Goal: Information Seeking & Learning: Learn about a topic

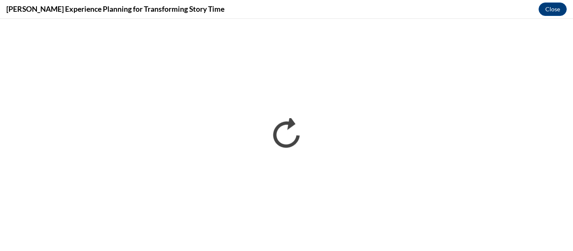
scroll to position [772, 0]
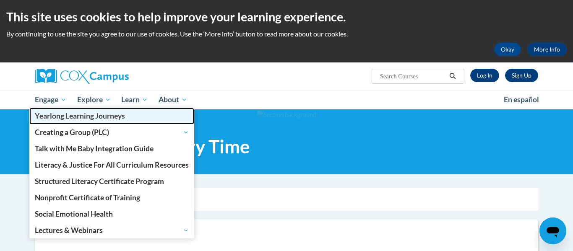
click at [54, 114] on span "Yearlong Learning Journeys" at bounding box center [80, 116] width 90 height 9
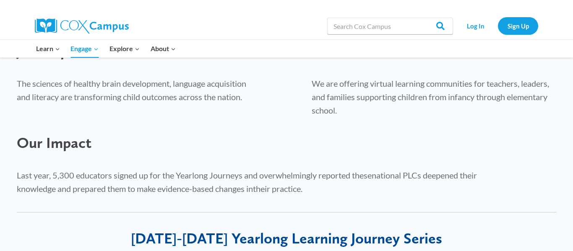
scroll to position [315, 0]
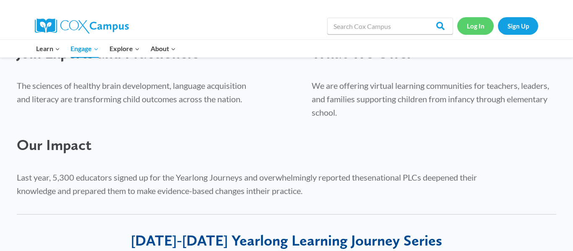
click at [478, 24] on link "Log In" at bounding box center [475, 25] width 37 height 17
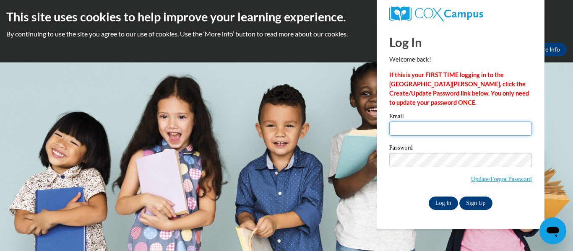
type input "alex.dundas.llc@gmail.com"
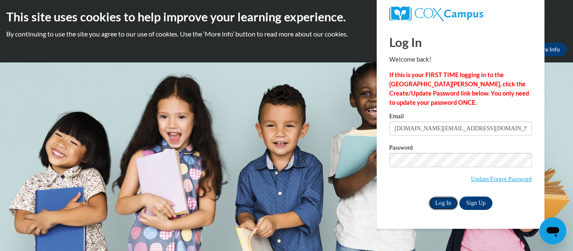
click at [445, 206] on input "Log In" at bounding box center [443, 203] width 29 height 13
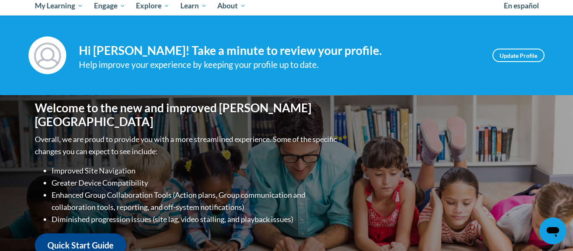
scroll to position [91, 0]
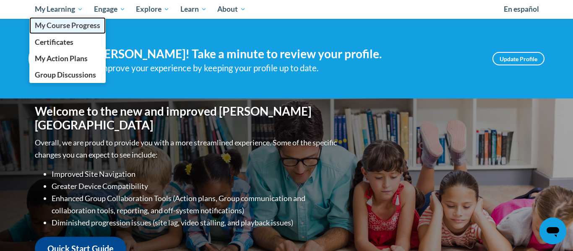
click at [72, 24] on span "My Course Progress" at bounding box center [67, 25] width 65 height 9
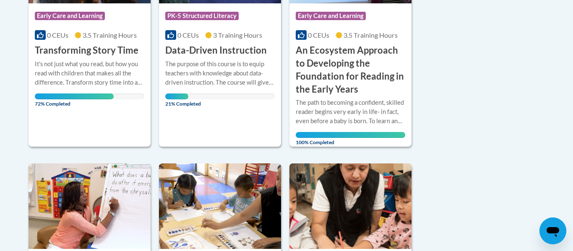
scroll to position [296, 0]
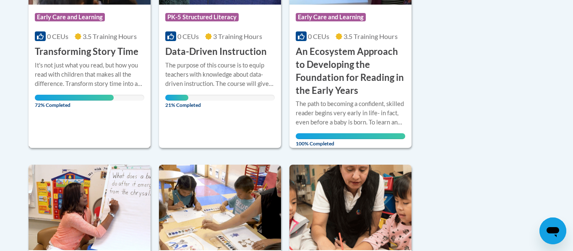
click at [51, 52] on h3 "Transforming Story Time" at bounding box center [87, 51] width 104 height 13
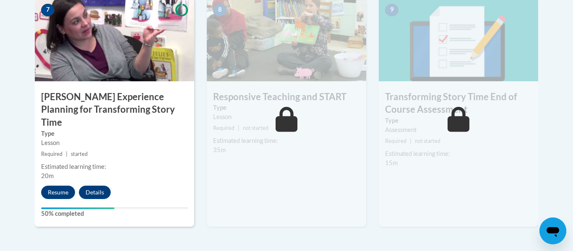
scroll to position [749, 0]
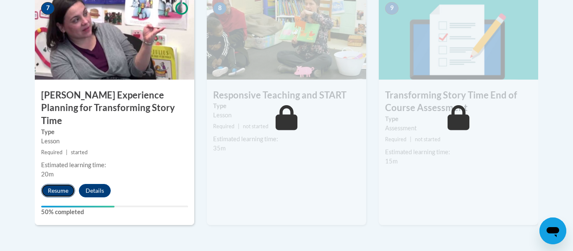
click at [47, 184] on button "Resume" at bounding box center [58, 190] width 34 height 13
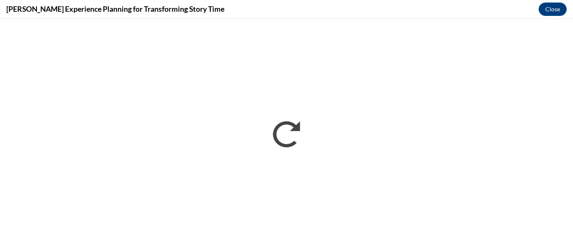
scroll to position [0, 0]
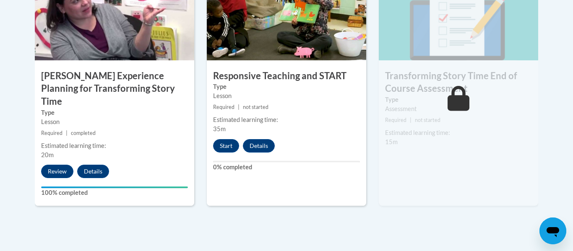
scroll to position [768, 0]
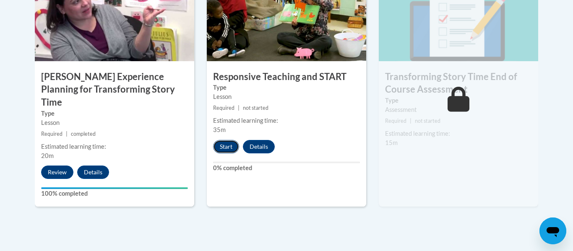
click at [236, 150] on button "Start" at bounding box center [226, 146] width 26 height 13
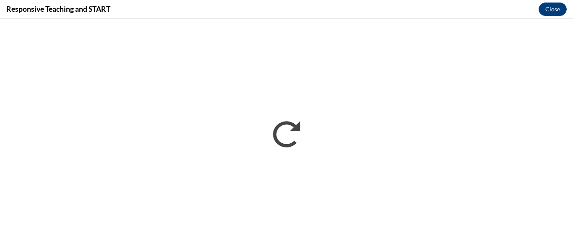
scroll to position [0, 0]
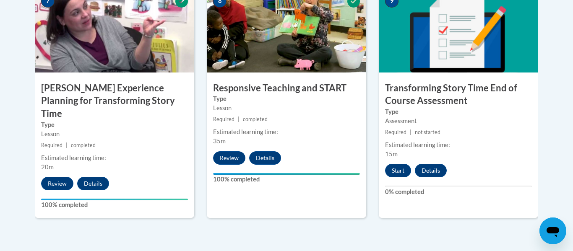
scroll to position [767, 0]
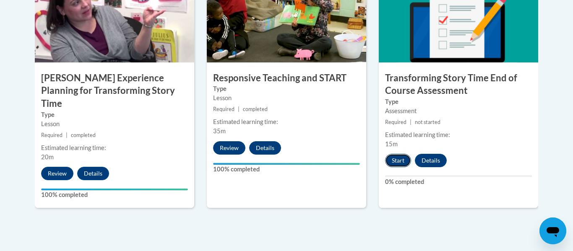
click at [399, 157] on button "Start" at bounding box center [398, 160] width 26 height 13
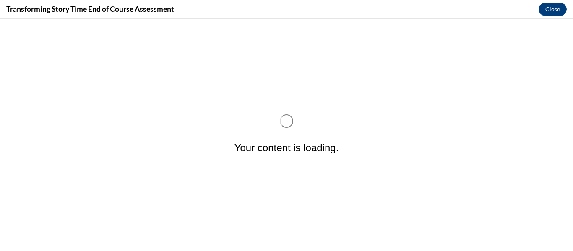
scroll to position [0, 0]
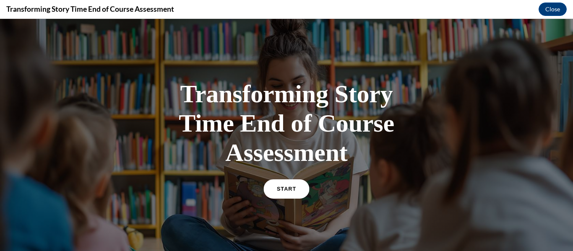
click at [283, 186] on span "START" at bounding box center [286, 189] width 19 height 6
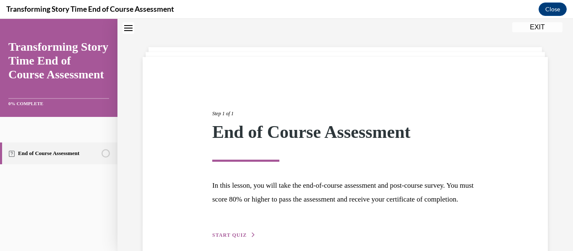
scroll to position [79, 0]
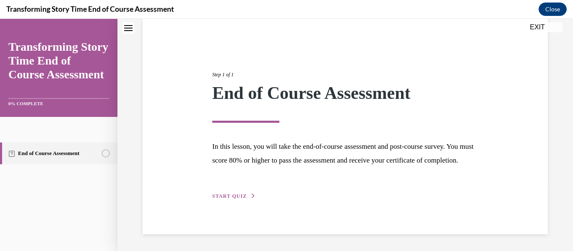
click at [246, 188] on div "Step 1 of 1 End of Course Assessment In this lesson, you will take the end-of-c…" at bounding box center [345, 126] width 279 height 149
click at [243, 195] on span "START QUIZ" at bounding box center [229, 196] width 34 height 6
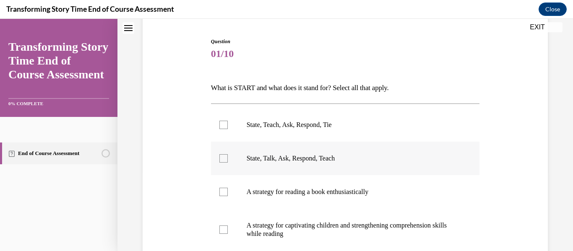
click at [272, 154] on p "State, Talk, Ask, Respond, Teach" at bounding box center [353, 158] width 212 height 8
click at [228, 154] on input "State, Talk, Ask, Respond, Teach" at bounding box center [223, 158] width 8 height 8
checkbox input "true"
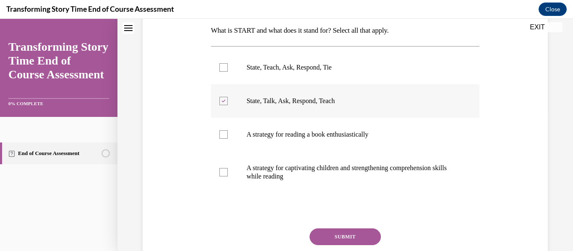
scroll to position [137, 0]
click at [281, 175] on p "A strategy for captivating children and strengthening comprehension skills whil…" at bounding box center [353, 172] width 212 height 17
click at [228, 175] on input "A strategy for captivating children and strengthening comprehension skills whil…" at bounding box center [223, 172] width 8 height 8
checkbox input "true"
click at [349, 230] on button "SUBMIT" at bounding box center [345, 236] width 71 height 17
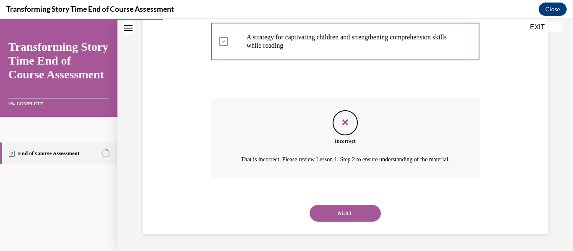
scroll to position [276, 0]
click at [350, 208] on button "NEXT" at bounding box center [345, 213] width 71 height 17
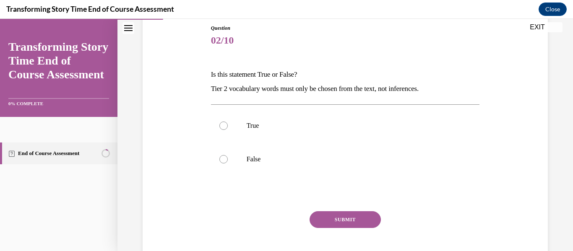
scroll to position [93, 0]
click at [352, 148] on label "False" at bounding box center [345, 159] width 269 height 34
click at [228, 154] on input "False" at bounding box center [223, 158] width 8 height 8
radio input "true"
click at [350, 216] on button "SUBMIT" at bounding box center [345, 219] width 71 height 17
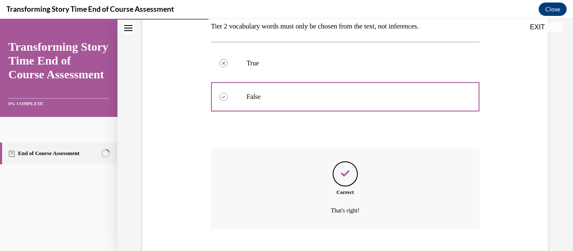
scroll to position [206, 0]
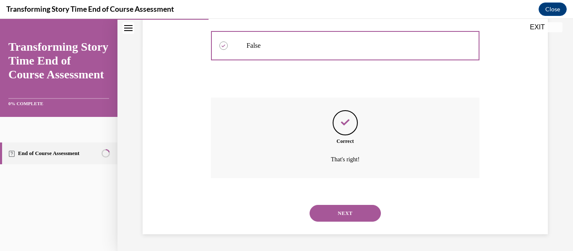
click at [352, 218] on button "NEXT" at bounding box center [345, 213] width 71 height 17
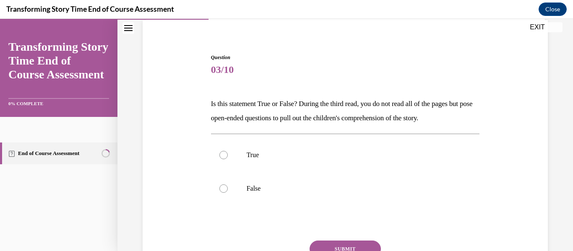
scroll to position [63, 0]
click at [365, 170] on label "True" at bounding box center [345, 155] width 269 height 34
click at [228, 159] on input "True" at bounding box center [223, 155] width 8 height 8
radio input "true"
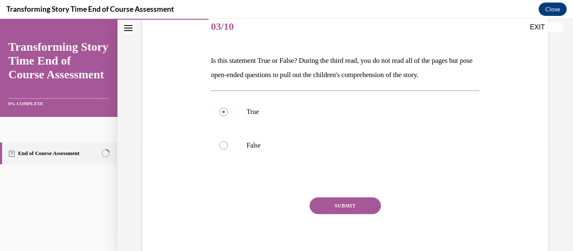
click at [363, 201] on button "SUBMIT" at bounding box center [345, 206] width 71 height 17
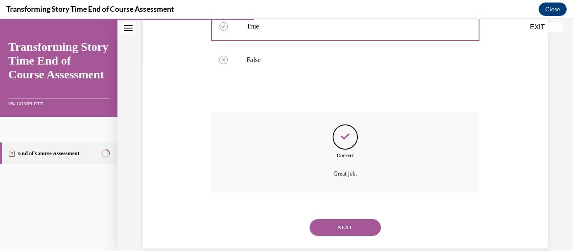
scroll to position [206, 0]
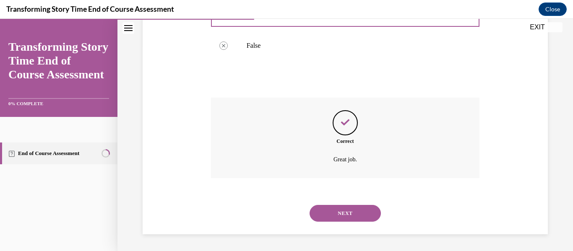
click at [362, 214] on button "NEXT" at bounding box center [345, 213] width 71 height 17
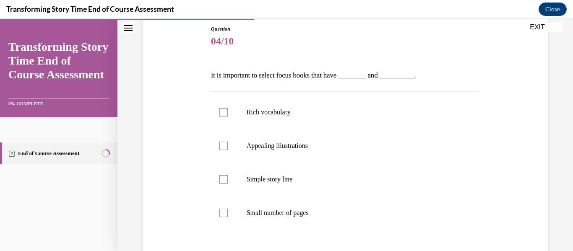
scroll to position [94, 0]
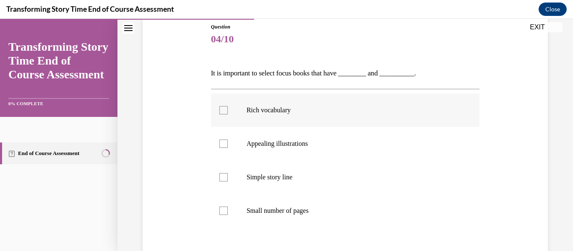
click at [380, 115] on label "Rich vocabulary" at bounding box center [345, 111] width 269 height 34
click at [228, 115] on input "Rich vocabulary" at bounding box center [223, 110] width 8 height 8
checkbox input "true"
click at [369, 138] on label "Appealing illustrations" at bounding box center [345, 144] width 269 height 34
click at [228, 140] on input "Appealing illustrations" at bounding box center [223, 144] width 8 height 8
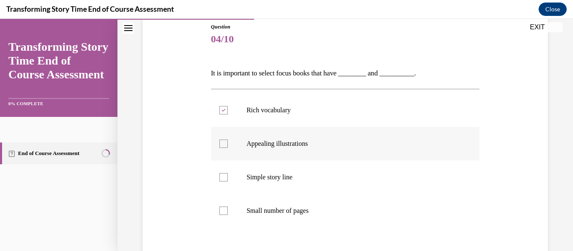
checkbox input "true"
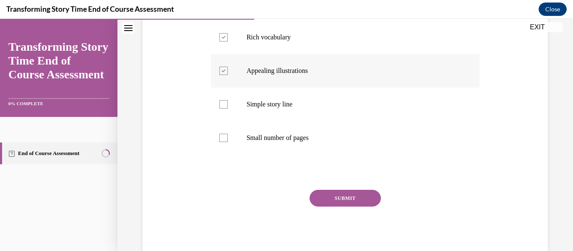
scroll to position [167, 0]
click at [366, 191] on button "SUBMIT" at bounding box center [345, 197] width 71 height 17
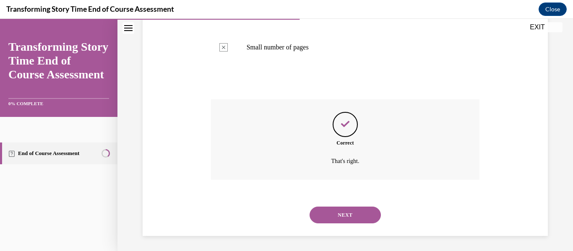
scroll to position [259, 0]
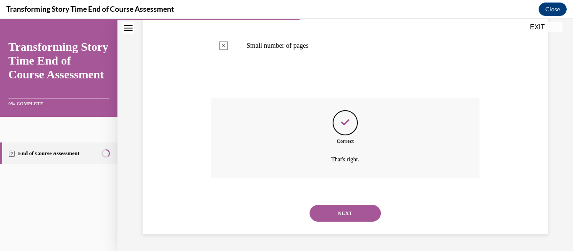
click at [362, 220] on button "NEXT" at bounding box center [345, 213] width 71 height 17
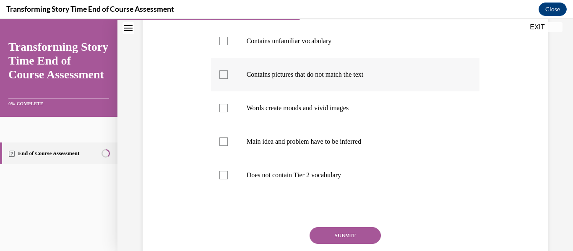
scroll to position [165, 0]
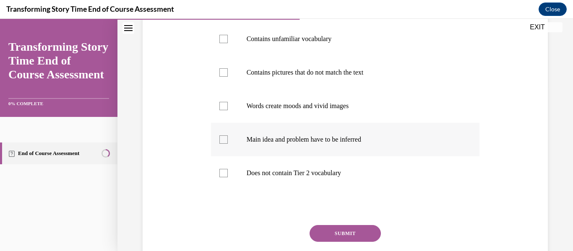
click at [356, 149] on label "Main idea and problem have to be inferred" at bounding box center [345, 140] width 269 height 34
click at [228, 144] on input "Main idea and problem have to be inferred" at bounding box center [223, 140] width 8 height 8
checkbox input "true"
click at [379, 73] on p "Contains pictures that do not match the text" at bounding box center [353, 72] width 212 height 8
click at [228, 73] on input "Contains pictures that do not match the text" at bounding box center [223, 72] width 8 height 8
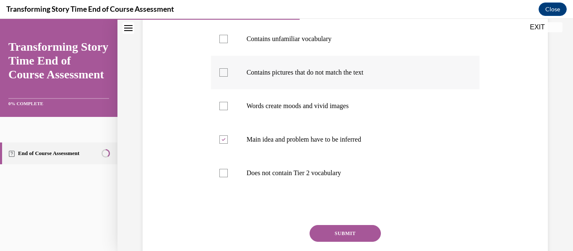
checkbox input "true"
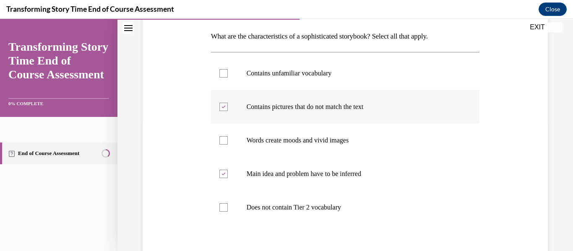
scroll to position [130, 0]
click at [380, 76] on p "Contains unfamiliar vocabulary" at bounding box center [353, 74] width 212 height 8
click at [228, 76] on input "Contains unfamiliar vocabulary" at bounding box center [223, 74] width 8 height 8
checkbox input "true"
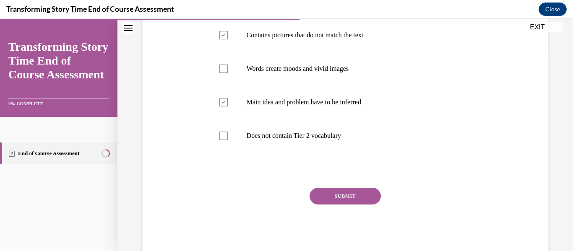
scroll to position [204, 0]
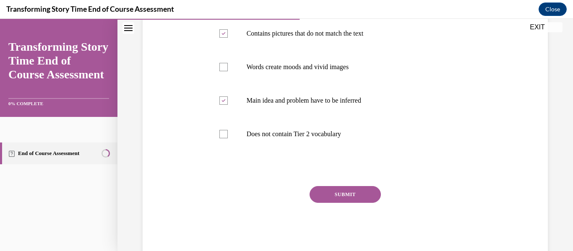
click at [365, 196] on button "SUBMIT" at bounding box center [345, 194] width 71 height 17
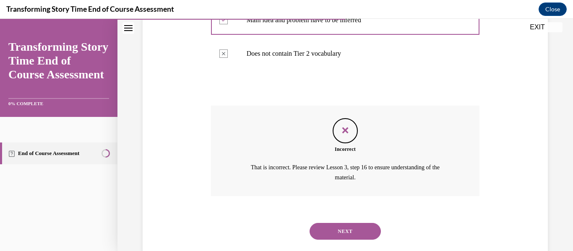
scroll to position [287, 0]
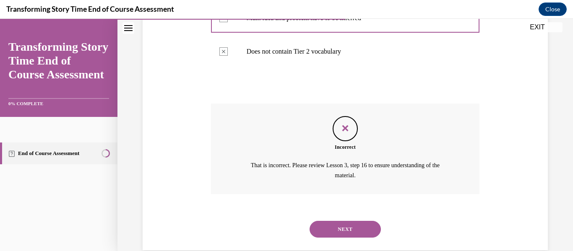
click at [355, 214] on div "NEXT" at bounding box center [345, 230] width 269 height 34
click at [355, 219] on div "NEXT" at bounding box center [345, 230] width 269 height 34
click at [352, 224] on button "NEXT" at bounding box center [345, 229] width 71 height 17
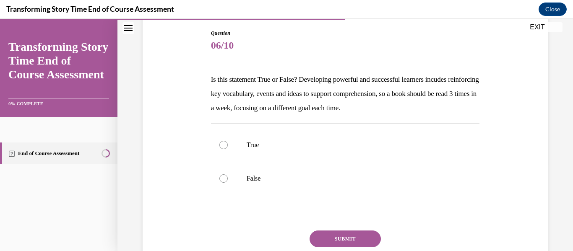
scroll to position [88, 0]
click at [348, 154] on label "True" at bounding box center [345, 145] width 269 height 34
click at [228, 149] on input "True" at bounding box center [223, 145] width 8 height 8
radio input "true"
click at [353, 233] on button "SUBMIT" at bounding box center [345, 238] width 71 height 17
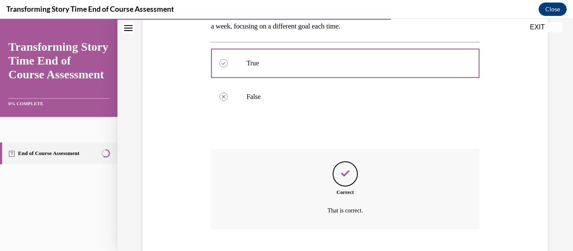
scroll to position [220, 0]
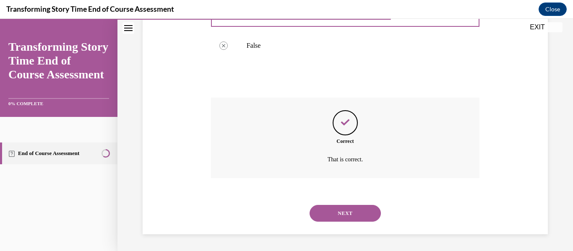
click at [356, 211] on button "NEXT" at bounding box center [345, 213] width 71 height 17
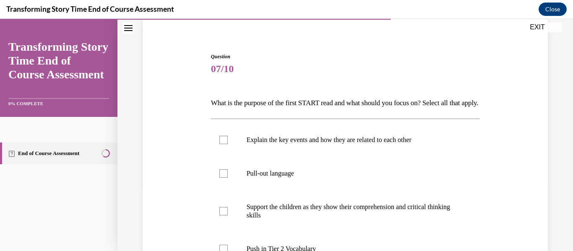
scroll to position [70, 0]
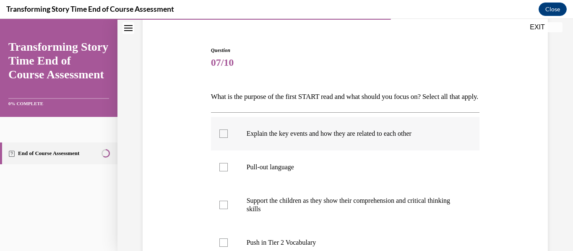
click at [370, 151] on label "Explain the key events and how they are related to each other" at bounding box center [345, 134] width 269 height 34
click at [228, 138] on input "Explain the key events and how they are related to each other" at bounding box center [223, 134] width 8 height 8
checkbox input "true"
click at [345, 172] on p "Pull-out language" at bounding box center [353, 167] width 212 height 8
click at [228, 172] on input "Pull-out language" at bounding box center [223, 167] width 8 height 8
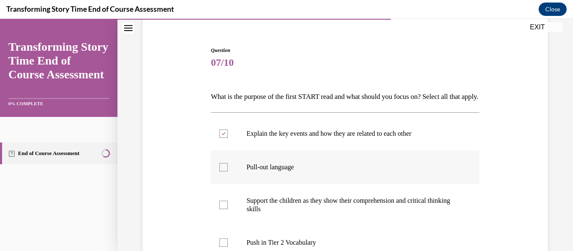
checkbox input "true"
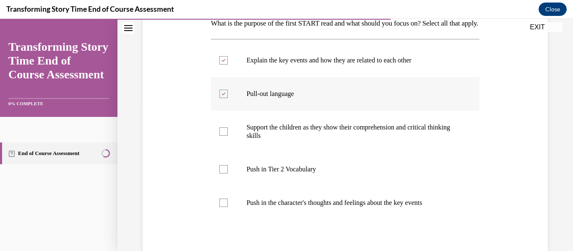
scroll to position [149, 0]
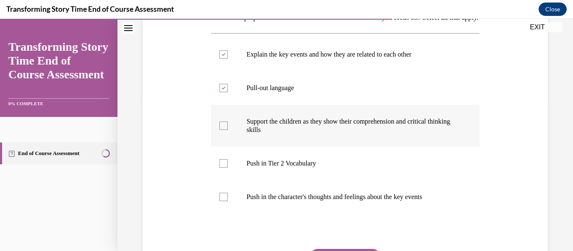
click at [360, 134] on p "Support the children as they show their comprehension and critical thinking ski…" at bounding box center [353, 125] width 212 height 17
click at [228, 130] on input "Support the children as they show their comprehension and critical thinking ski…" at bounding box center [223, 126] width 8 height 8
checkbox input "true"
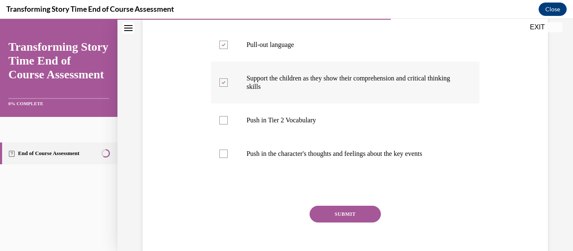
scroll to position [195, 0]
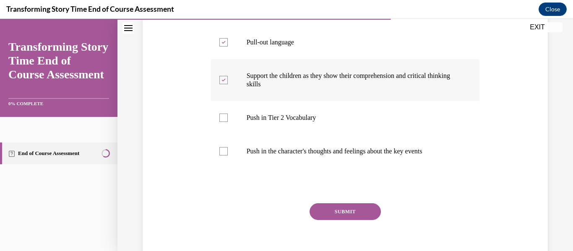
click at [360, 135] on label "Push in Tier 2 Vocabulary" at bounding box center [345, 118] width 269 height 34
click at [228, 122] on input "Push in Tier 2 Vocabulary" at bounding box center [223, 118] width 8 height 8
checkbox input "true"
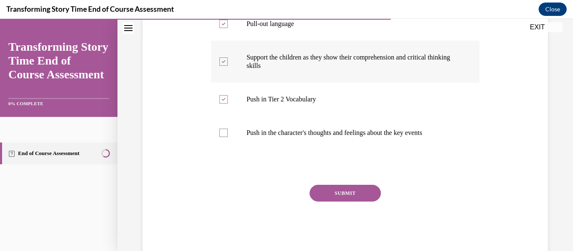
scroll to position [216, 0]
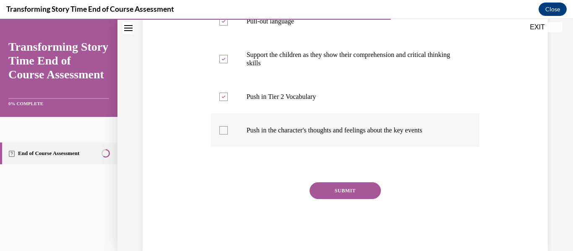
click at [360, 135] on p "Push in the character's thoughts and feelings about the key events" at bounding box center [353, 130] width 212 height 8
click at [228, 135] on input "Push in the character's thoughts and feelings about the key events" at bounding box center [223, 130] width 8 height 8
checkbox input "true"
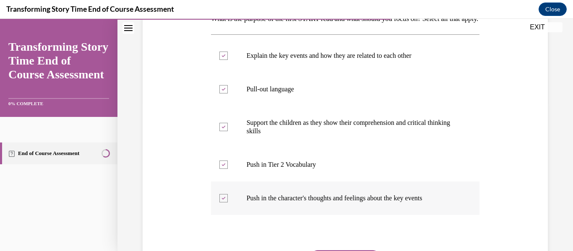
scroll to position [147, 0]
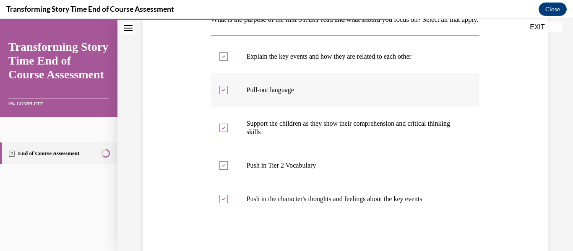
click at [355, 107] on label "Pull-out language" at bounding box center [345, 90] width 269 height 34
click at [228, 94] on input "Pull-out language" at bounding box center [223, 90] width 8 height 8
checkbox input "false"
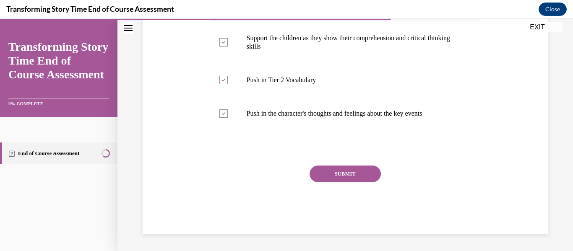
scroll to position [247, 0]
click at [347, 168] on button "SUBMIT" at bounding box center [345, 174] width 71 height 17
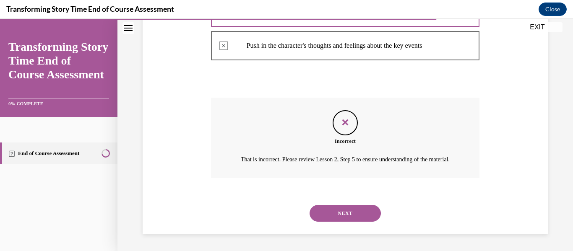
scroll to position [325, 0]
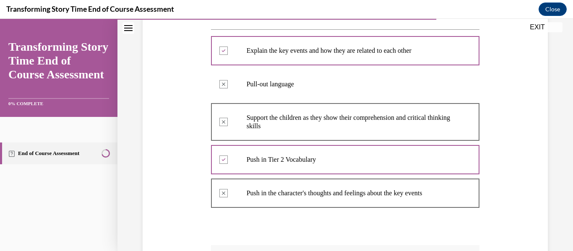
click at [347, 168] on div at bounding box center [345, 160] width 269 height 38
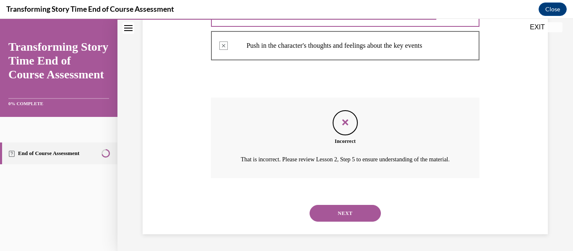
click at [342, 213] on button "NEXT" at bounding box center [345, 213] width 71 height 17
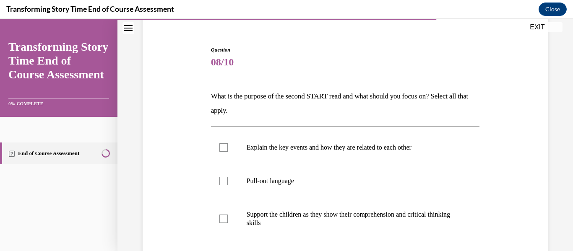
scroll to position [70, 0]
click at [341, 159] on label "Explain the key events and how they are related to each other" at bounding box center [345, 148] width 269 height 34
click at [228, 152] on input "Explain the key events and how they are related to each other" at bounding box center [223, 148] width 8 height 8
checkbox input "true"
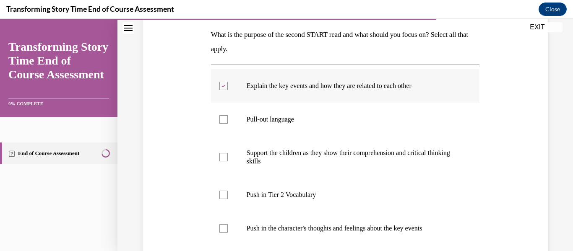
scroll to position [134, 0]
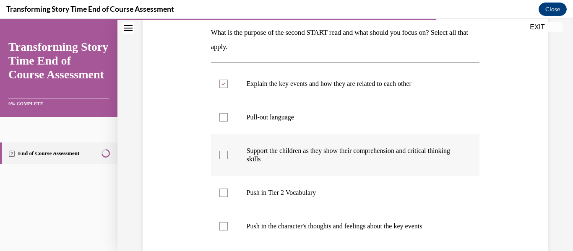
click at [341, 159] on p "Support the children as they show their comprehension and critical thinking ski…" at bounding box center [353, 155] width 212 height 17
click at [228, 159] on input "Support the children as they show their comprehension and critical thinking ski…" at bounding box center [223, 155] width 8 height 8
checkbox input "true"
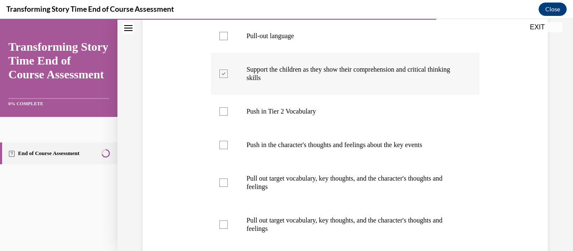
scroll to position [217, 0]
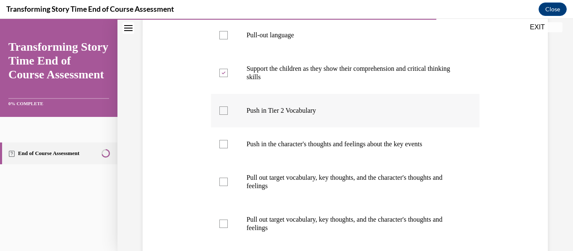
click at [330, 115] on label "Push in Tier 2 Vocabulary" at bounding box center [345, 111] width 269 height 34
click at [228, 115] on input "Push in Tier 2 Vocabulary" at bounding box center [223, 111] width 8 height 8
checkbox input "true"
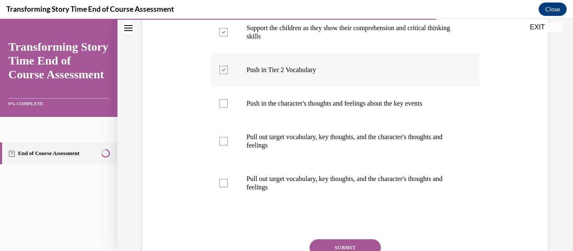
scroll to position [260, 0]
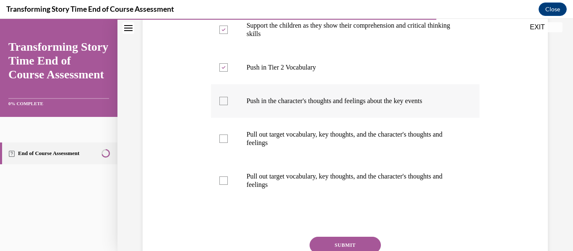
click at [331, 112] on label "Push in the character's thoughts and feelings about the key events" at bounding box center [345, 101] width 269 height 34
click at [228, 105] on input "Push in the character's thoughts and feelings about the key events" at bounding box center [223, 101] width 8 height 8
checkbox input "true"
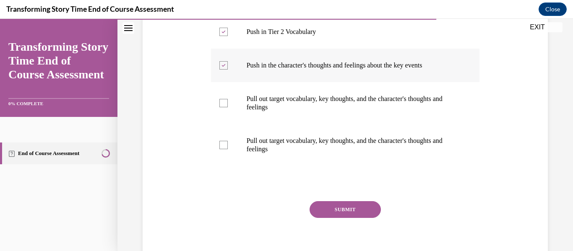
scroll to position [298, 0]
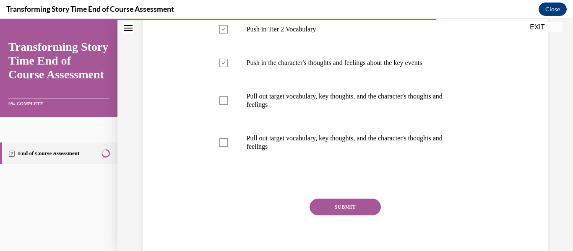
click at [329, 202] on button "SUBMIT" at bounding box center [345, 207] width 71 height 17
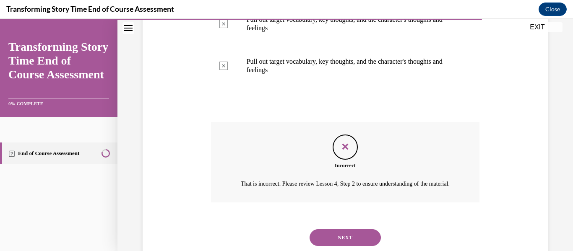
scroll to position [409, 0]
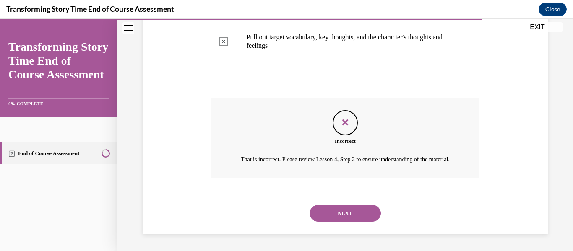
click at [338, 209] on button "NEXT" at bounding box center [345, 213] width 71 height 17
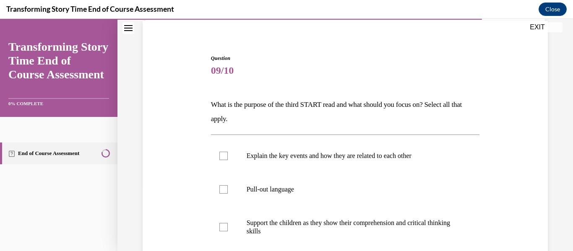
scroll to position [72, 0]
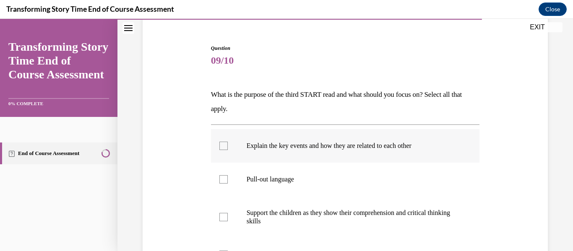
click at [348, 158] on label "Explain the key events and how they are related to each other" at bounding box center [345, 146] width 269 height 34
click at [228, 150] on input "Explain the key events and how they are related to each other" at bounding box center [223, 146] width 8 height 8
checkbox input "true"
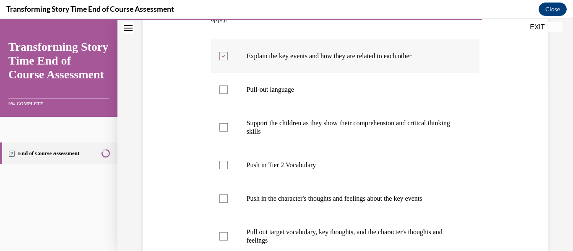
scroll to position [164, 0]
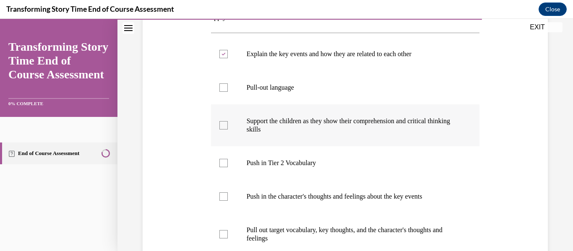
click at [355, 134] on label "Support the children as they show their comprehension and critical thinking ski…" at bounding box center [345, 125] width 269 height 42
click at [228, 130] on input "Support the children as they show their comprehension and critical thinking ski…" at bounding box center [223, 125] width 8 height 8
checkbox input "true"
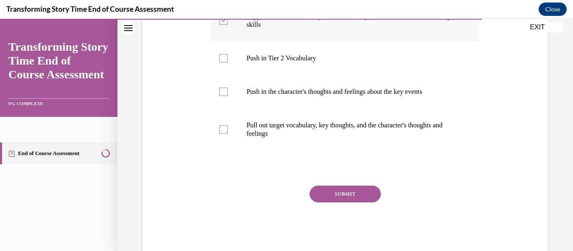
scroll to position [271, 0]
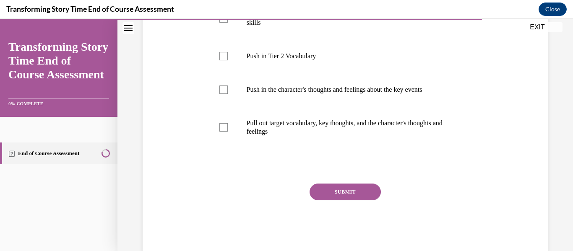
click at [352, 192] on button "SUBMIT" at bounding box center [345, 192] width 71 height 17
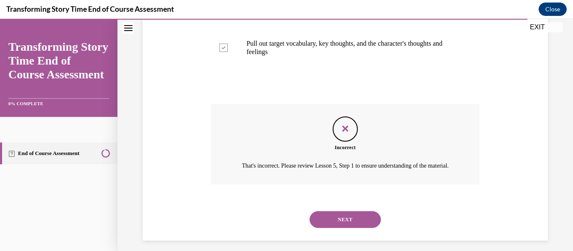
scroll to position [367, 0]
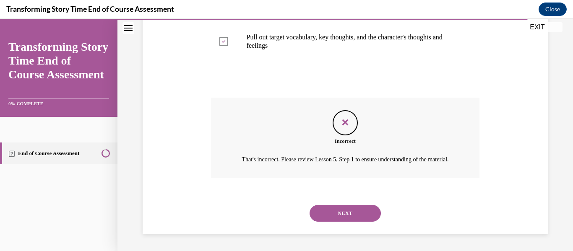
click at [354, 212] on button "NEXT" at bounding box center [345, 213] width 71 height 17
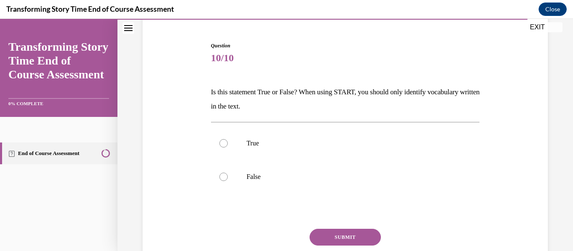
scroll to position [75, 0]
click at [349, 141] on p "True" at bounding box center [353, 143] width 212 height 8
click at [228, 141] on input "True" at bounding box center [223, 143] width 8 height 8
radio input "true"
click at [338, 230] on button "SUBMIT" at bounding box center [345, 237] width 71 height 17
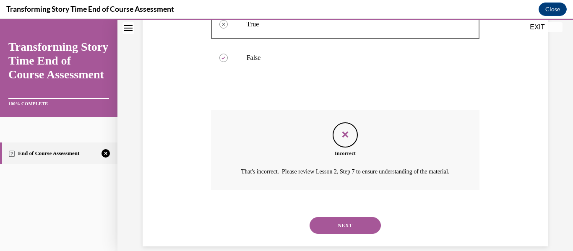
scroll to position [216, 0]
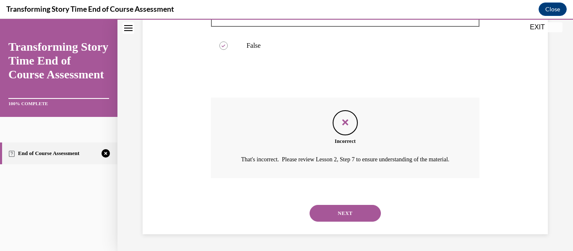
click at [342, 217] on button "NEXT" at bounding box center [345, 213] width 71 height 17
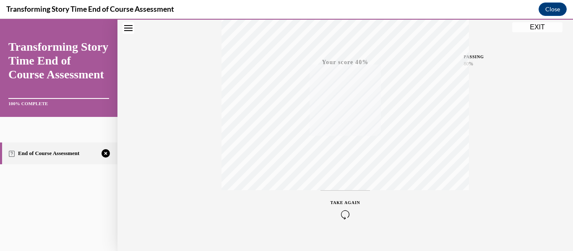
scroll to position [182, 0]
click at [344, 222] on button "TAKE AGAIN" at bounding box center [346, 211] width 50 height 38
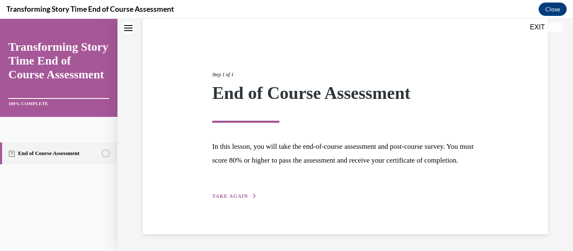
scroll to position [79, 0]
click at [246, 193] on span "TAKE AGAIN" at bounding box center [230, 196] width 36 height 6
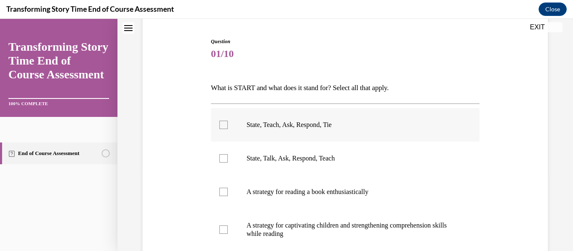
click at [264, 132] on label "State, Teach, Ask, Respond, Tie" at bounding box center [345, 125] width 269 height 34
click at [228, 129] on input "State, Teach, Ask, Respond, Tie" at bounding box center [223, 125] width 8 height 8
checkbox input "true"
click at [264, 148] on label "State, Talk, Ask, Respond, Teach" at bounding box center [345, 159] width 269 height 34
click at [228, 154] on input "State, Talk, Ask, Respond, Teach" at bounding box center [223, 158] width 8 height 8
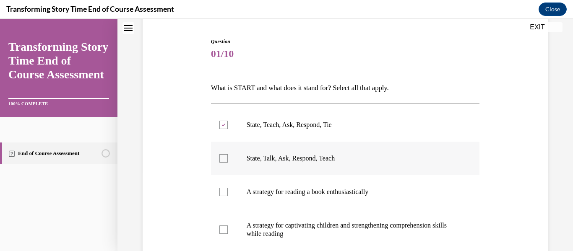
checkbox input "true"
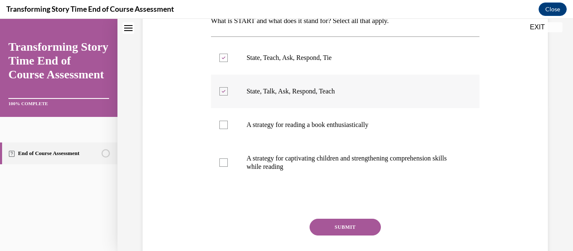
scroll to position [148, 0]
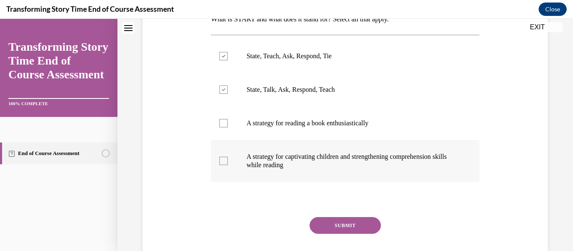
click at [264, 150] on label "A strategy for captivating children and strengthening comprehension skills whil…" at bounding box center [345, 161] width 269 height 42
click at [228, 157] on input "A strategy for captivating children and strengthening comprehension skills whil…" at bounding box center [223, 161] width 8 height 8
checkbox input "true"
click at [331, 224] on button "SUBMIT" at bounding box center [345, 225] width 71 height 17
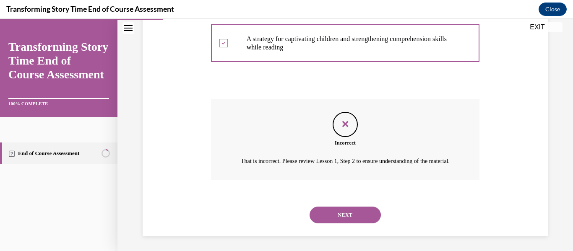
scroll to position [277, 0]
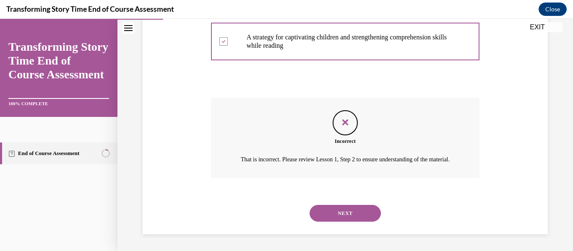
click at [329, 214] on button "NEXT" at bounding box center [345, 213] width 71 height 17
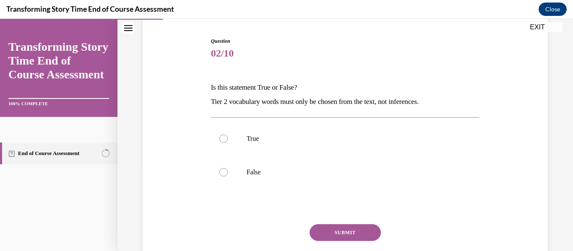
scroll to position [81, 0]
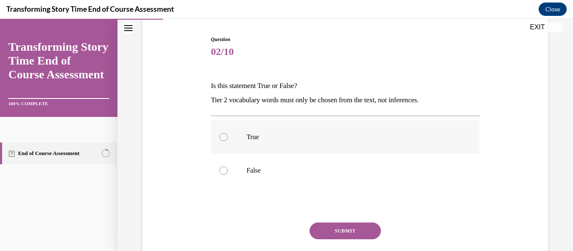
click at [341, 129] on label "True" at bounding box center [345, 137] width 269 height 34
click at [228, 133] on input "True" at bounding box center [223, 137] width 8 height 8
radio input "true"
click at [350, 235] on button "SUBMIT" at bounding box center [345, 231] width 71 height 17
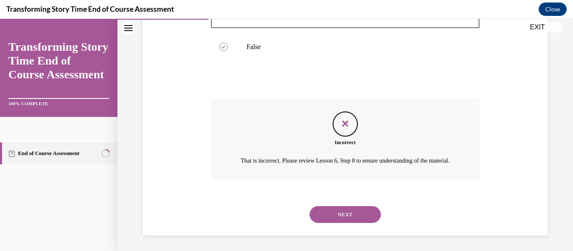
scroll to position [207, 0]
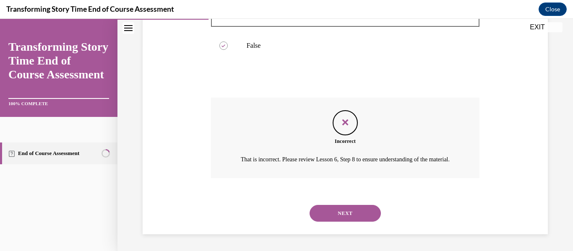
click at [354, 219] on button "NEXT" at bounding box center [345, 213] width 71 height 17
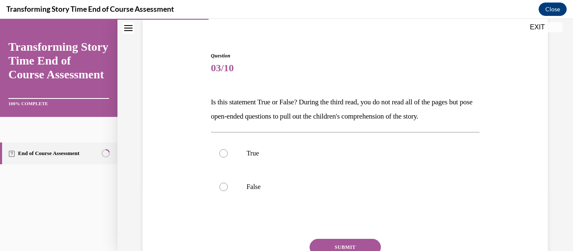
scroll to position [73, 0]
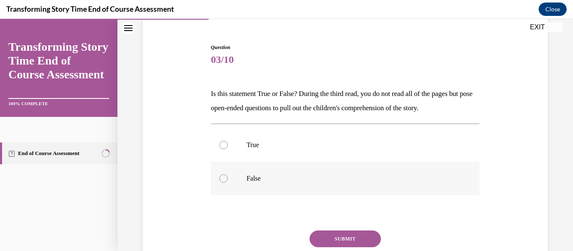
click at [361, 169] on label "False" at bounding box center [345, 179] width 269 height 34
click at [228, 175] on input "False" at bounding box center [223, 179] width 8 height 8
radio input "true"
click at [364, 148] on p "True" at bounding box center [353, 145] width 212 height 8
click at [228, 148] on input "True" at bounding box center [223, 145] width 8 height 8
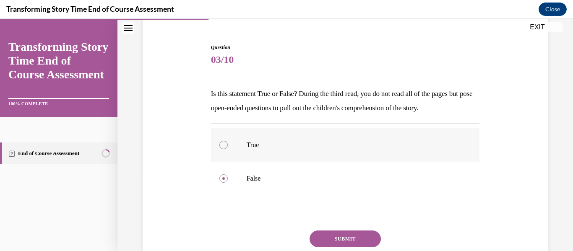
radio input "true"
click at [364, 238] on button "SUBMIT" at bounding box center [345, 239] width 71 height 17
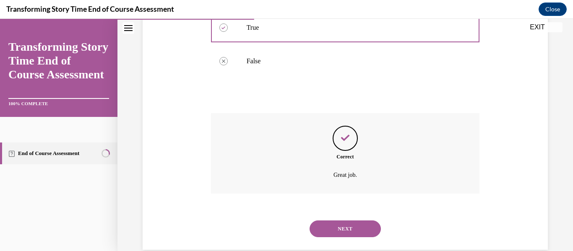
scroll to position [206, 0]
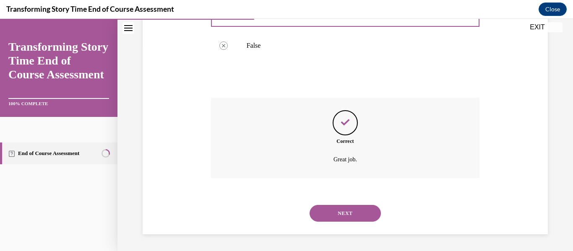
click at [361, 210] on button "NEXT" at bounding box center [345, 213] width 71 height 17
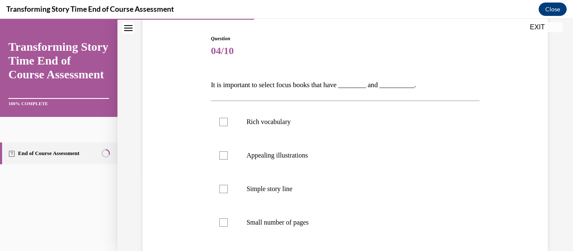
scroll to position [85, 0]
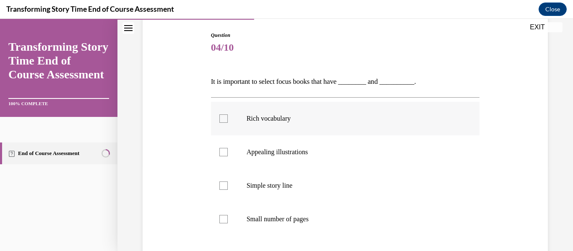
click at [352, 115] on p "Rich vocabulary" at bounding box center [353, 119] width 212 height 8
click at [228, 115] on input "Rich vocabulary" at bounding box center [223, 119] width 8 height 8
checkbox input "true"
click at [343, 158] on label "Appealing illustrations" at bounding box center [345, 153] width 269 height 34
click at [228, 157] on input "Appealing illustrations" at bounding box center [223, 152] width 8 height 8
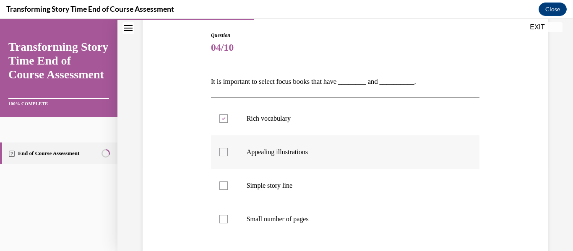
checkbox input "true"
click at [333, 189] on p "Simple story line" at bounding box center [353, 186] width 212 height 8
click at [228, 189] on input "Simple story line" at bounding box center [223, 186] width 8 height 8
checkbox input "true"
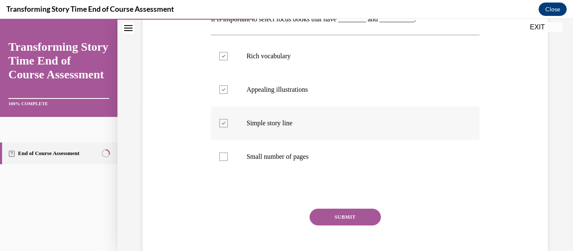
scroll to position [151, 0]
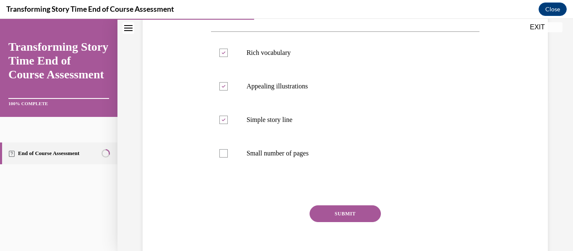
click at [345, 212] on button "SUBMIT" at bounding box center [345, 214] width 71 height 17
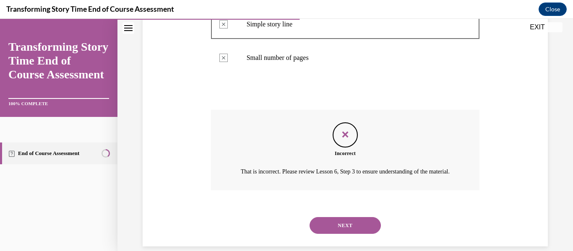
scroll to position [269, 0]
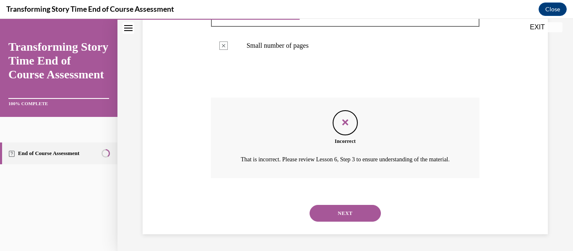
click at [351, 214] on button "NEXT" at bounding box center [345, 213] width 71 height 17
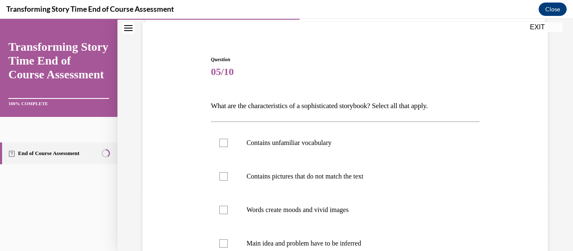
scroll to position [60, 0]
click at [345, 140] on p "Contains unfamiliar vocabulary" at bounding box center [353, 143] width 212 height 8
click at [228, 140] on input "Contains unfamiliar vocabulary" at bounding box center [223, 143] width 8 height 8
checkbox input "true"
click at [341, 172] on label "Contains pictures that do not match the text" at bounding box center [345, 177] width 269 height 34
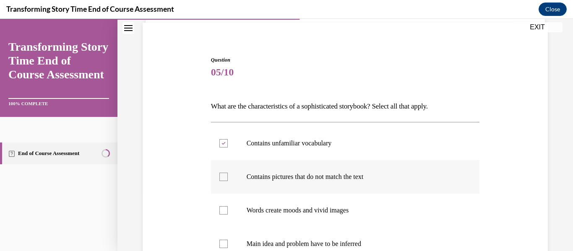
click at [228, 173] on input "Contains pictures that do not match the text" at bounding box center [223, 177] width 8 height 8
checkbox input "true"
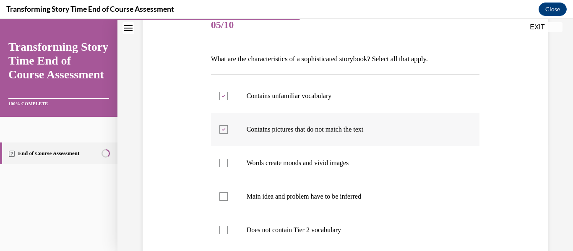
scroll to position [108, 0]
click at [338, 190] on label "Main idea and problem have to be inferred" at bounding box center [345, 197] width 269 height 34
click at [228, 192] on input "Main idea and problem have to be inferred" at bounding box center [223, 196] width 8 height 8
checkbox input "true"
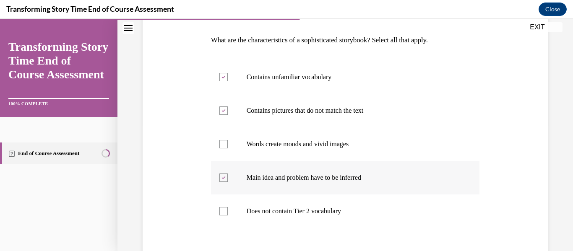
scroll to position [128, 0]
click at [362, 148] on label "Words create moods and vivid images" at bounding box center [345, 144] width 269 height 34
click at [228, 148] on input "Words create moods and vivid images" at bounding box center [223, 143] width 8 height 8
checkbox input "true"
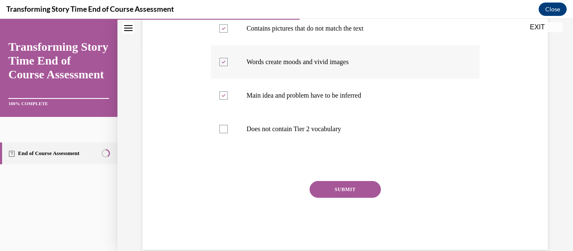
scroll to position [211, 0]
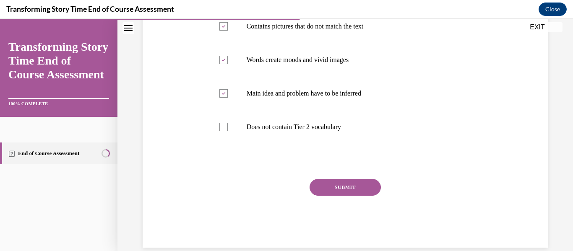
click at [363, 181] on button "SUBMIT" at bounding box center [345, 187] width 71 height 17
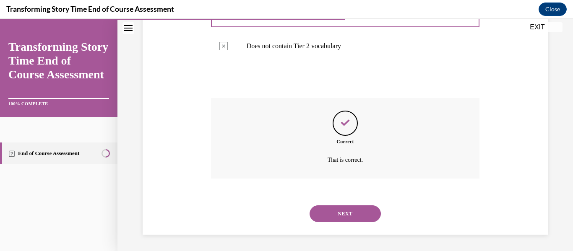
scroll to position [292, 0]
click at [355, 211] on button "NEXT" at bounding box center [345, 213] width 71 height 17
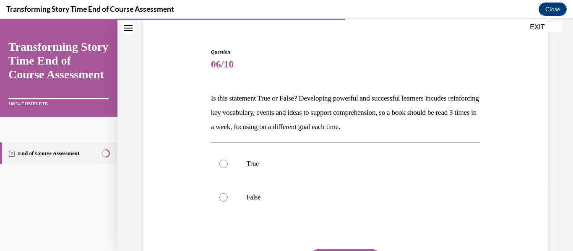
scroll to position [69, 0]
click at [367, 163] on p "True" at bounding box center [353, 163] width 212 height 8
click at [228, 163] on input "True" at bounding box center [223, 163] width 8 height 8
radio input "true"
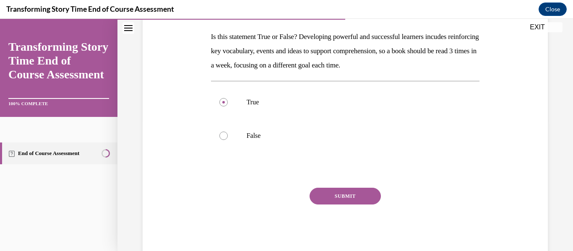
scroll to position [131, 0]
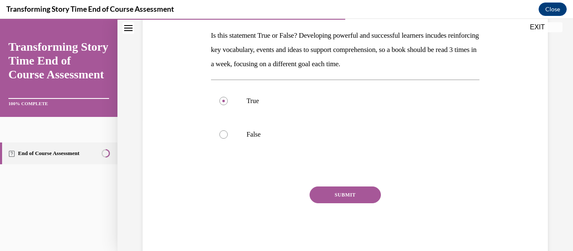
click at [356, 197] on button "SUBMIT" at bounding box center [345, 195] width 71 height 17
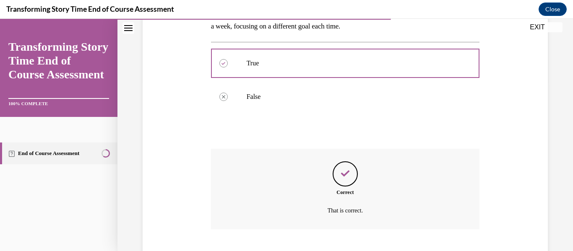
scroll to position [220, 0]
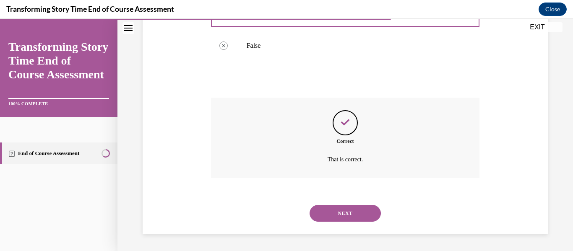
click at [356, 208] on button "NEXT" at bounding box center [345, 213] width 71 height 17
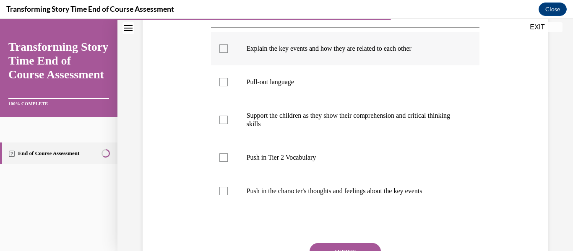
scroll to position [169, 0]
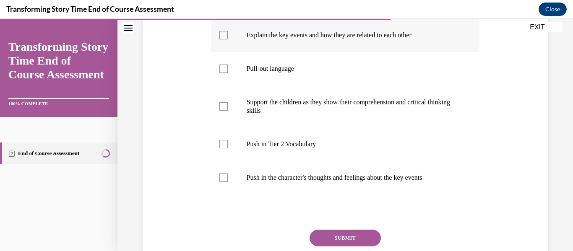
click at [391, 52] on label "Explain the key events and how they are related to each other" at bounding box center [345, 35] width 269 height 34
click at [228, 39] on input "Explain the key events and how they are related to each other" at bounding box center [223, 35] width 8 height 8
checkbox input "true"
click at [376, 128] on label "Support the children as they show their comprehension and critical thinking ski…" at bounding box center [345, 107] width 269 height 42
click at [228, 111] on input "Support the children as they show their comprehension and critical thinking ski…" at bounding box center [223, 106] width 8 height 8
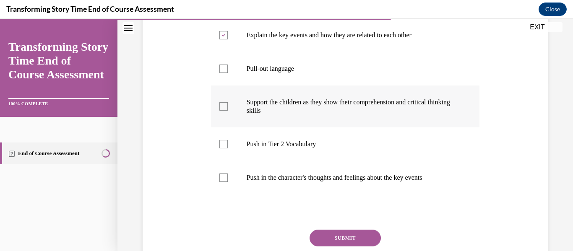
checkbox input "true"
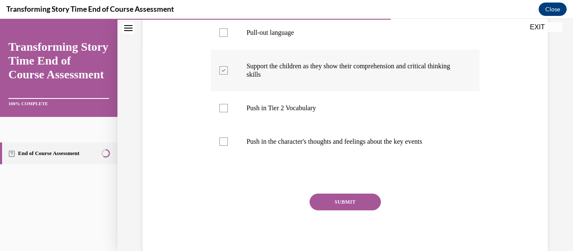
scroll to position [211, 0]
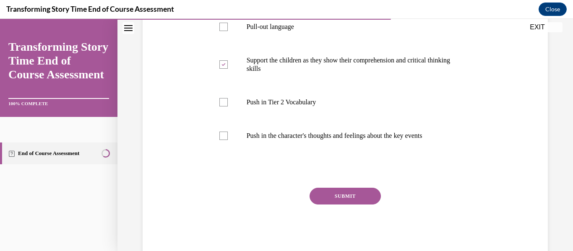
click at [358, 205] on button "SUBMIT" at bounding box center [345, 196] width 71 height 17
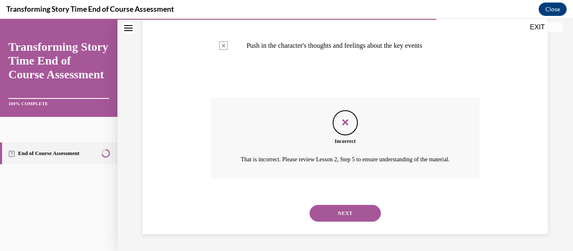
scroll to position [311, 0]
click at [359, 222] on button "NEXT" at bounding box center [345, 213] width 71 height 17
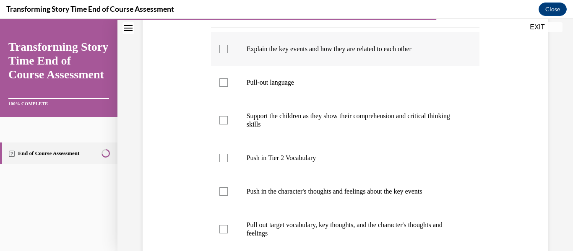
scroll to position [178, 0]
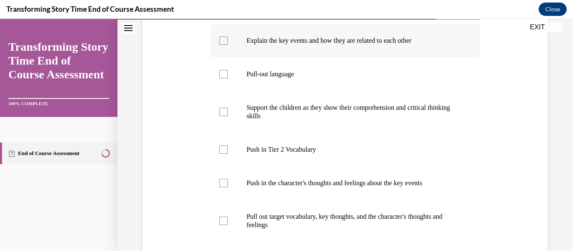
click at [368, 148] on p "Push in Tier 2 Vocabulary" at bounding box center [353, 150] width 212 height 8
click at [228, 148] on input "Push in Tier 2 Vocabulary" at bounding box center [223, 150] width 8 height 8
checkbox input "true"
click at [368, 50] on label "Explain the key events and how they are related to each other" at bounding box center [345, 41] width 269 height 34
click at [228, 45] on input "Explain the key events and how they are related to each other" at bounding box center [223, 41] width 8 height 8
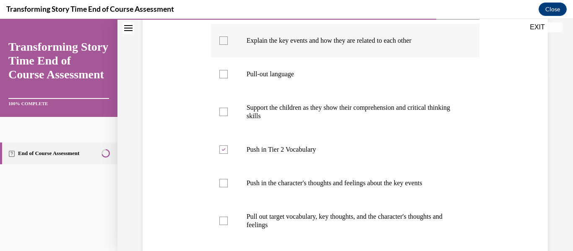
checkbox input "true"
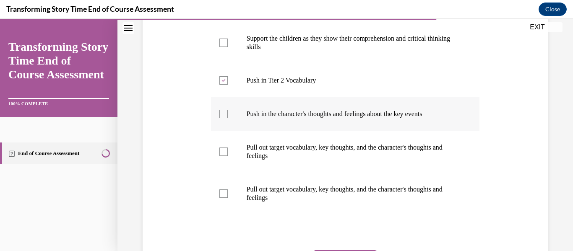
scroll to position [248, 0]
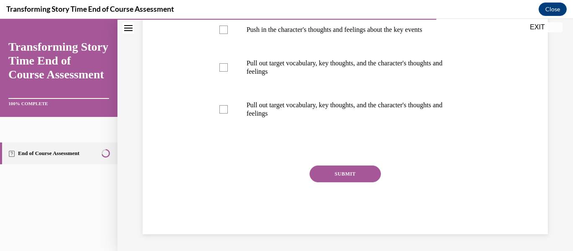
click at [340, 180] on button "SUBMIT" at bounding box center [345, 174] width 71 height 17
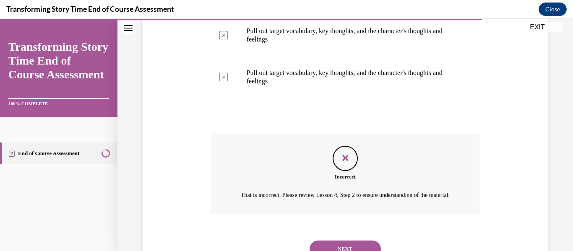
scroll to position [409, 0]
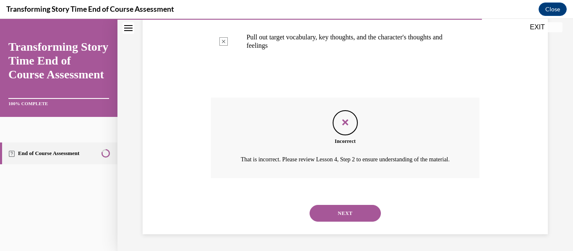
click at [340, 214] on button "NEXT" at bounding box center [345, 213] width 71 height 17
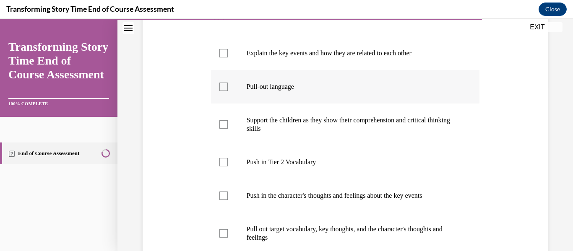
scroll to position [165, 0]
click at [342, 171] on label "Push in Tier 2 Vocabulary" at bounding box center [345, 162] width 269 height 34
click at [228, 166] on input "Push in Tier 2 Vocabulary" at bounding box center [223, 162] width 8 height 8
checkbox input "true"
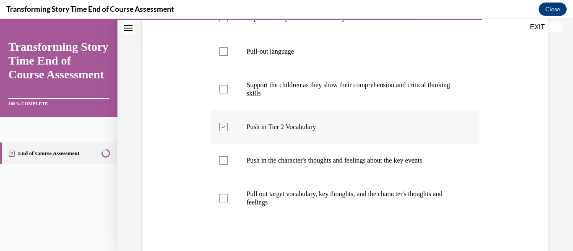
scroll to position [201, 0]
click at [341, 193] on p "Pull out target vocabulary, key thoughts, and the character's thoughts and feel…" at bounding box center [353, 198] width 212 height 17
click at [228, 194] on input "Pull out target vocabulary, key thoughts, and the character's thoughts and feel…" at bounding box center [223, 198] width 8 height 8
checkbox input "true"
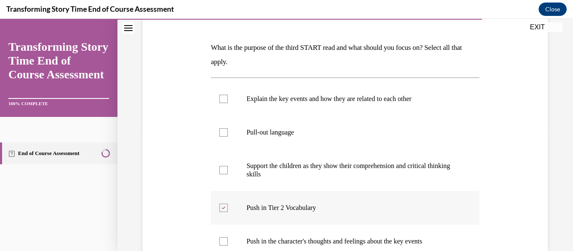
scroll to position [116, 0]
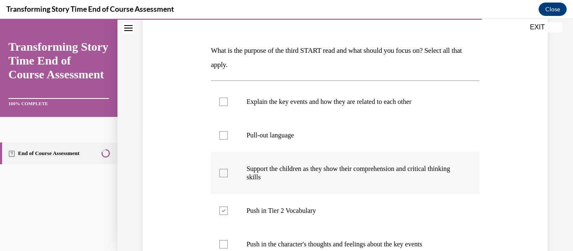
click at [343, 174] on p "Support the children as they show their comprehension and critical thinking ski…" at bounding box center [353, 173] width 212 height 17
click at [228, 174] on input "Support the children as they show their comprehension and critical thinking ski…" at bounding box center [223, 173] width 8 height 8
checkbox input "true"
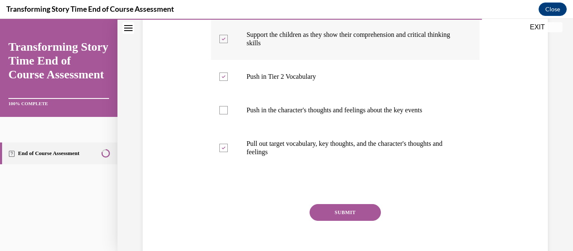
scroll to position [255, 0]
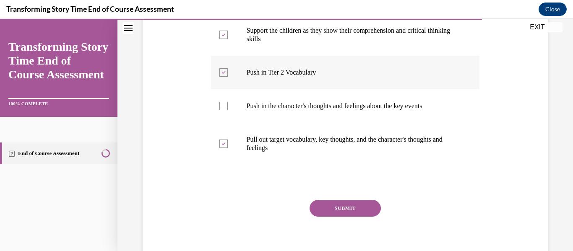
click at [309, 73] on p "Push in Tier 2 Vocabulary" at bounding box center [353, 72] width 212 height 8
click at [228, 73] on input "Push in Tier 2 Vocabulary" at bounding box center [223, 72] width 8 height 8
checkbox input "false"
click at [372, 203] on button "SUBMIT" at bounding box center [345, 208] width 71 height 17
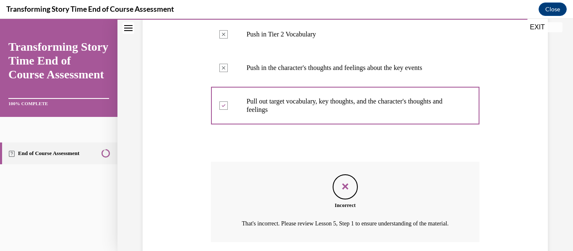
scroll to position [367, 0]
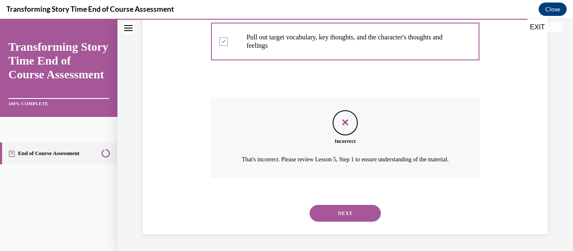
click at [372, 206] on button "NEXT" at bounding box center [345, 213] width 71 height 17
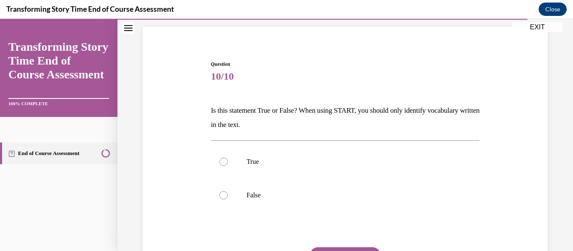
scroll to position [57, 0]
click at [370, 193] on p "False" at bounding box center [353, 195] width 212 height 8
click at [228, 193] on input "False" at bounding box center [223, 195] width 8 height 8
radio input "true"
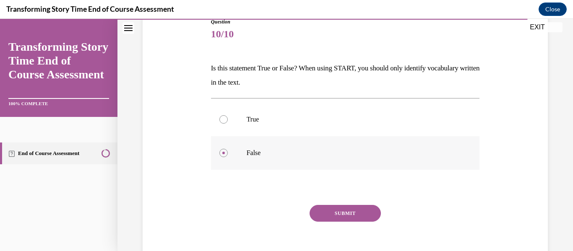
click at [370, 209] on button "SUBMIT" at bounding box center [345, 213] width 71 height 17
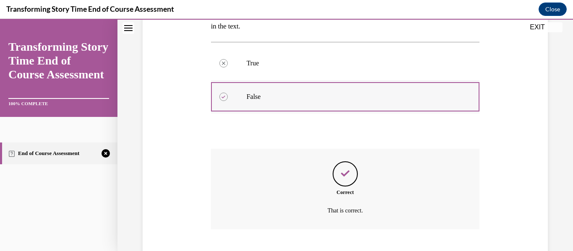
scroll to position [206, 0]
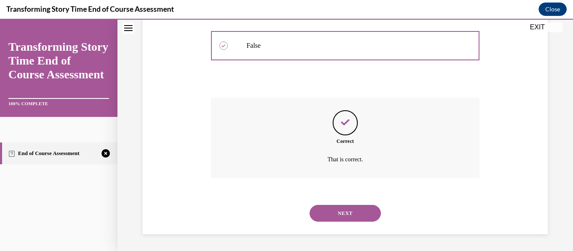
click at [352, 209] on button "NEXT" at bounding box center [345, 213] width 71 height 17
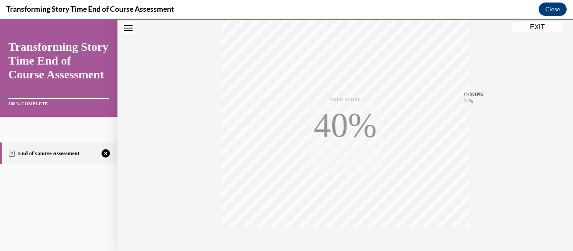
scroll to position [198, 0]
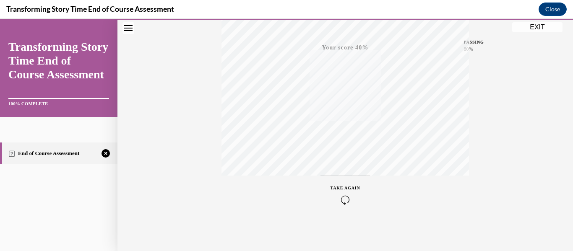
click at [351, 197] on icon "button" at bounding box center [346, 200] width 30 height 9
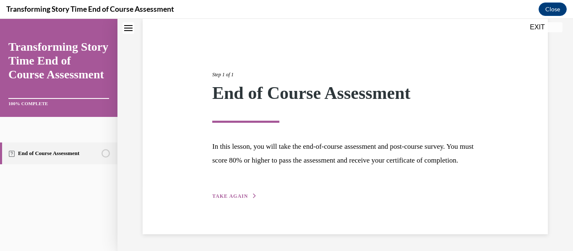
scroll to position [79, 0]
click at [244, 196] on span "TAKE AGAIN" at bounding box center [230, 196] width 36 height 6
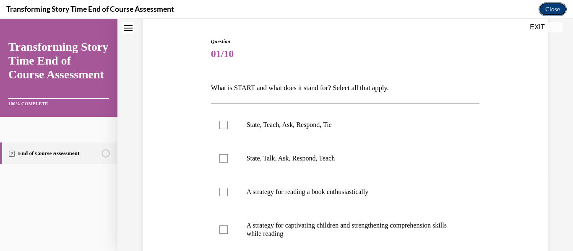
click at [544, 11] on button "Close" at bounding box center [553, 9] width 28 height 13
